Goal: Task Accomplishment & Management: Manage account settings

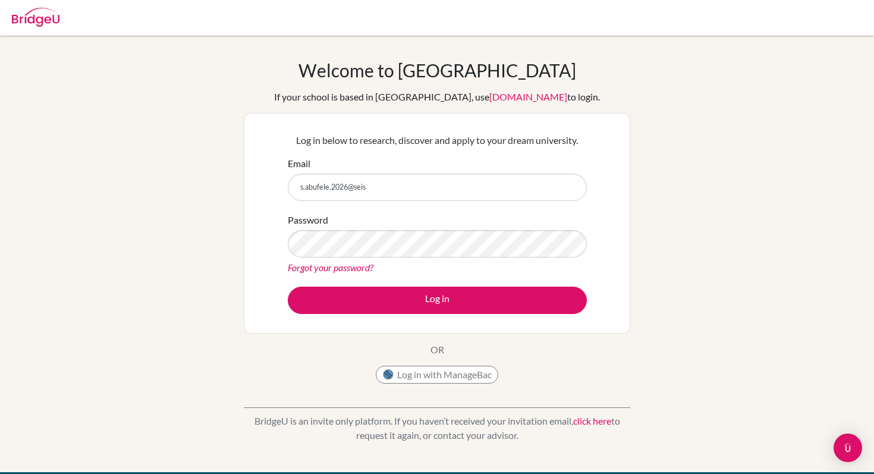
type input "s.abufele.2026@seis"
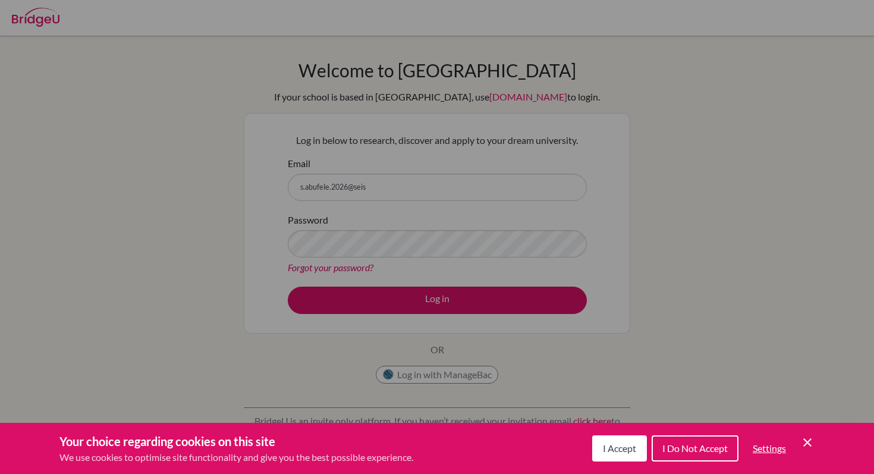
click at [429, 112] on div "Cookie Preferences" at bounding box center [437, 237] width 874 height 474
click at [607, 427] on div "Your choice regarding cookies on this site We use cookies to optimise site func…" at bounding box center [437, 448] width 874 height 51
click at [608, 440] on button "I Accept" at bounding box center [619, 448] width 55 height 26
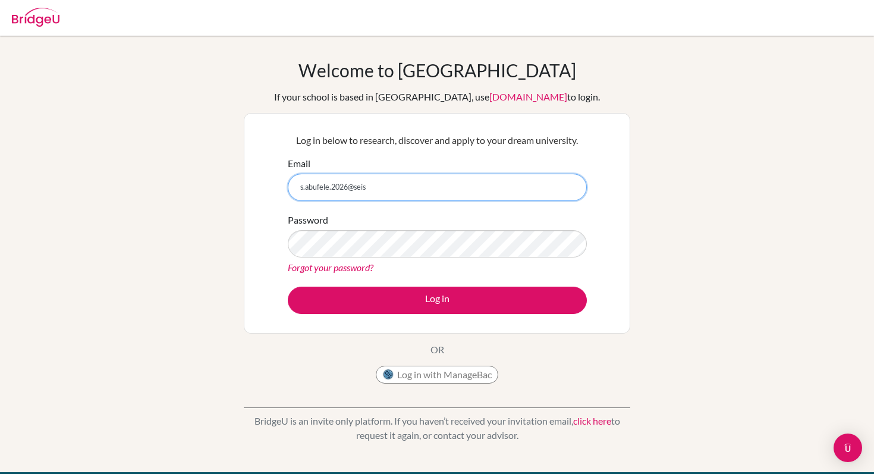
click at [442, 181] on input "s.abufele.2026@seis" at bounding box center [437, 187] width 299 height 27
click at [442, 187] on input "s.abufele.2026@seis" at bounding box center [437, 187] width 299 height 27
type input "[EMAIL_ADDRESS][DOMAIN_NAME]"
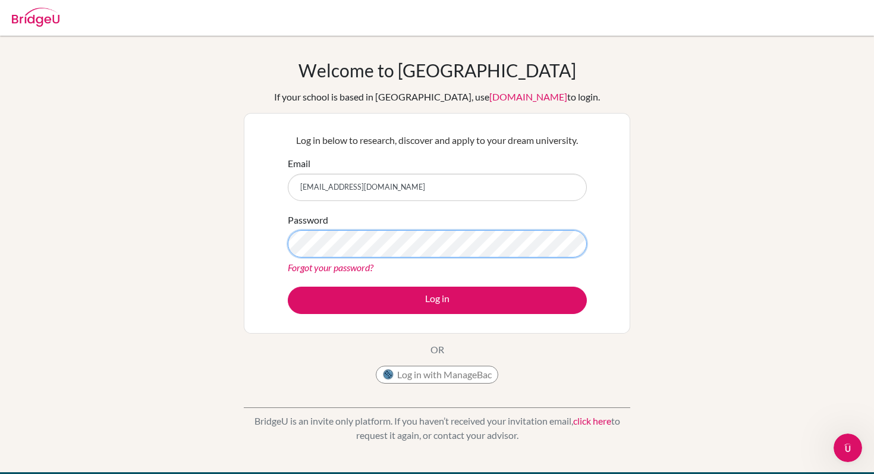
click at [288, 286] on button "Log in" at bounding box center [437, 299] width 299 height 27
